Goal: Task Accomplishment & Management: Complete application form

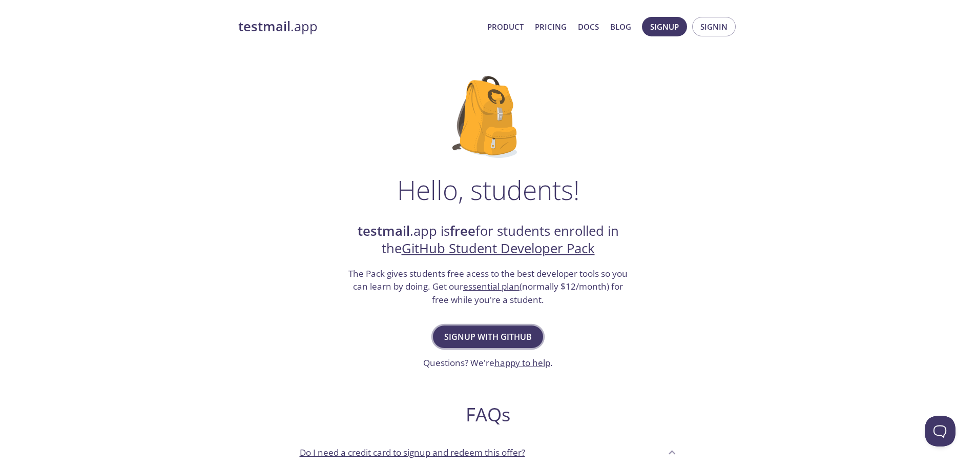
click at [502, 342] on span "Signup with GitHub" at bounding box center [488, 337] width 88 height 14
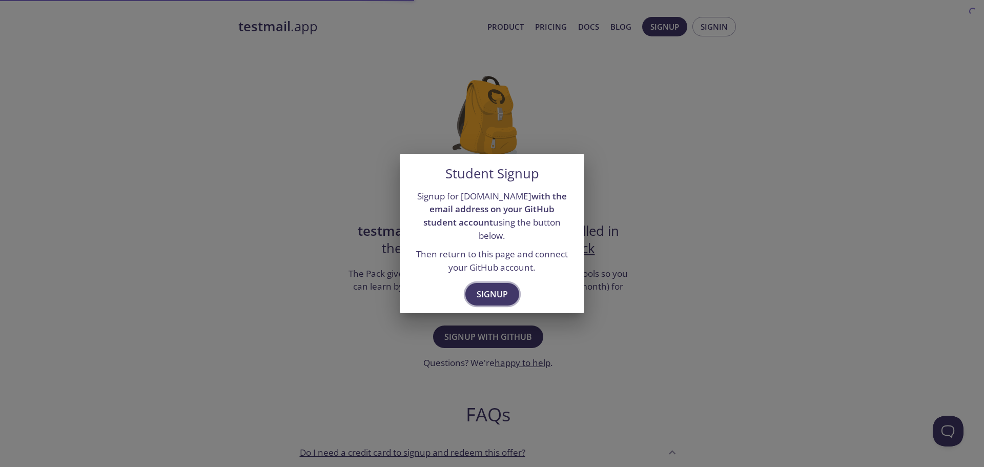
click at [493, 287] on span "Signup" at bounding box center [492, 294] width 31 height 14
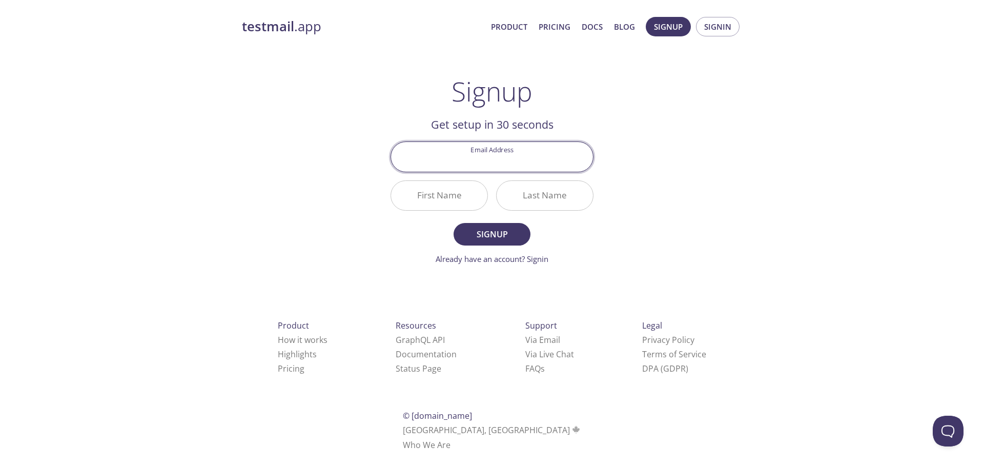
click at [516, 158] on input "Email Address" at bounding box center [492, 156] width 202 height 29
type input "[EMAIL_ADDRESS][DOMAIN_NAME]"
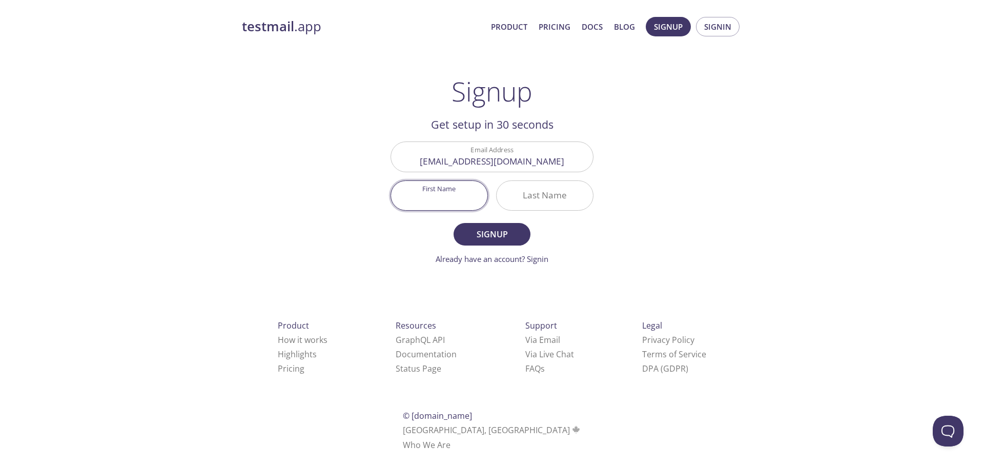
click at [453, 193] on input "First Name" at bounding box center [439, 195] width 96 height 29
click at [451, 195] on input "First Name" at bounding box center [439, 195] width 96 height 29
type input "[PERSON_NAME]"
type input "Piva"
click at [454, 223] on button "Signup" at bounding box center [492, 234] width 77 height 23
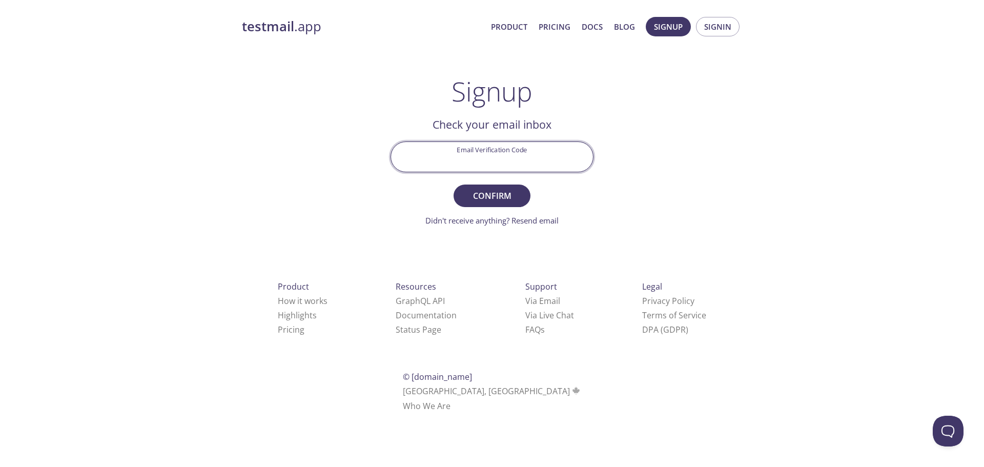
click at [504, 156] on input "Email Verification Code" at bounding box center [492, 156] width 202 height 29
type input "HT4X2HU"
click at [454, 185] on button "Confirm" at bounding box center [492, 196] width 77 height 23
